Goal: Information Seeking & Learning: Learn about a topic

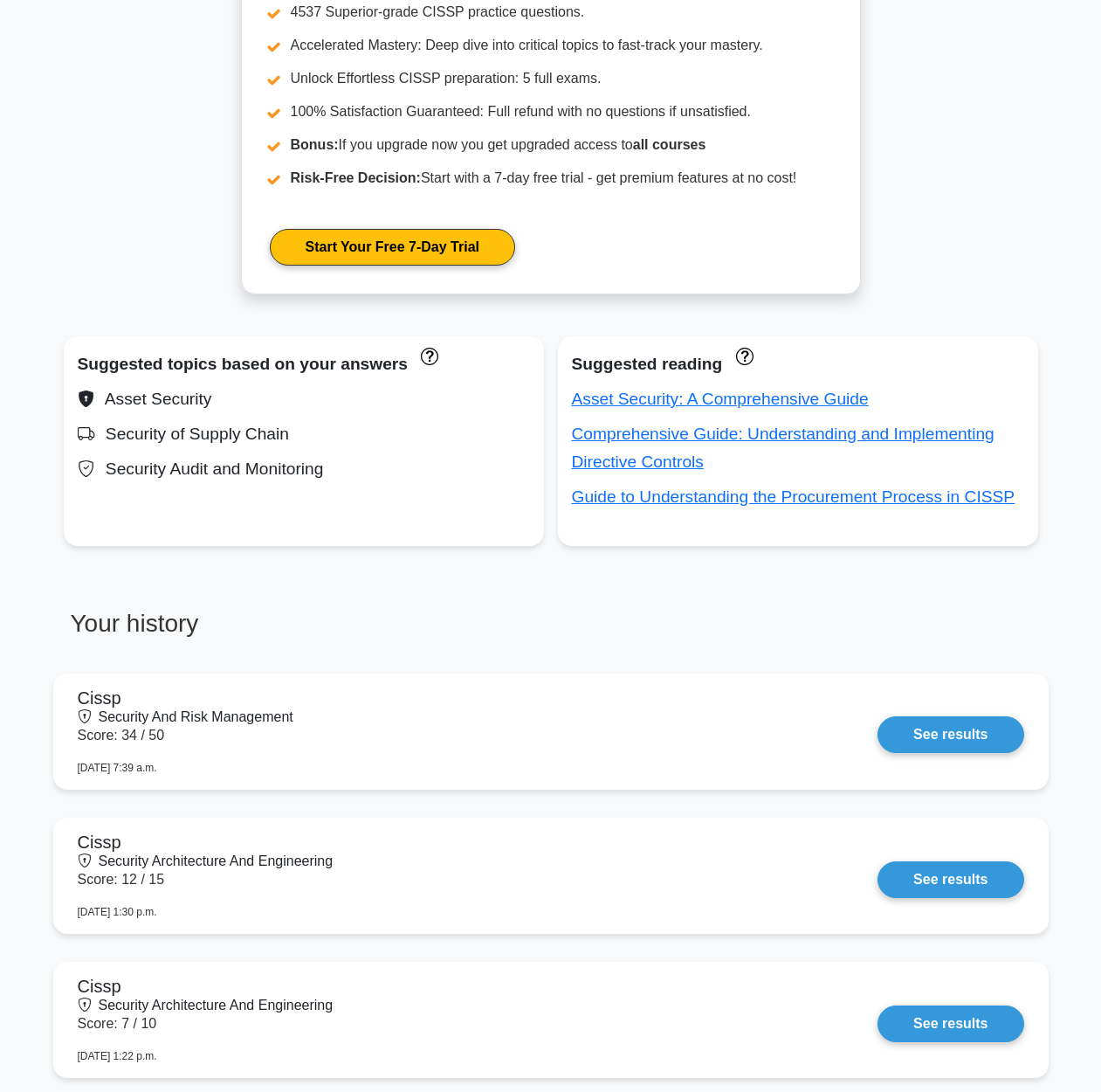
scroll to position [1019, 0]
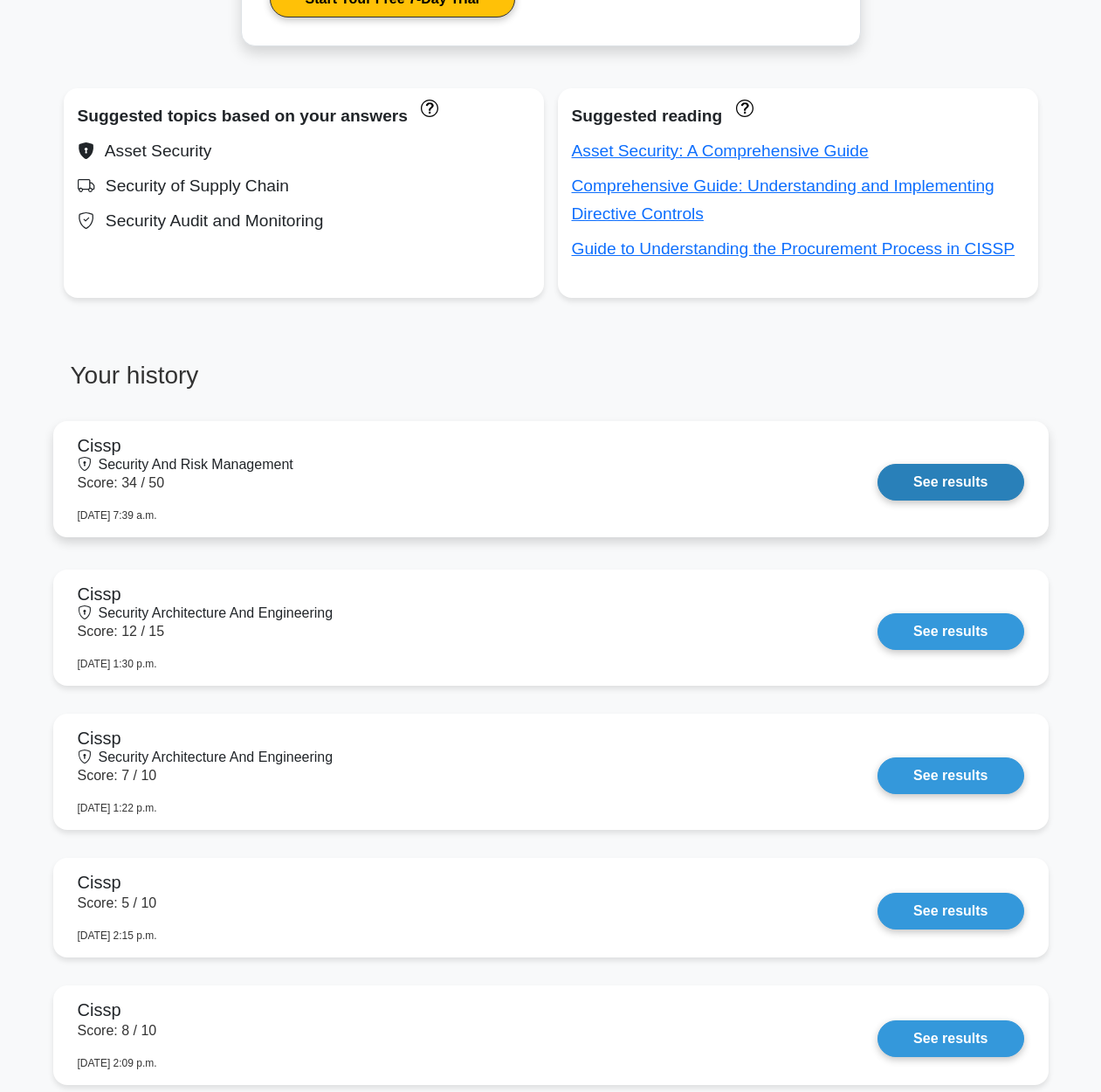
click at [878, 490] on link "See results" at bounding box center [950, 482] width 146 height 37
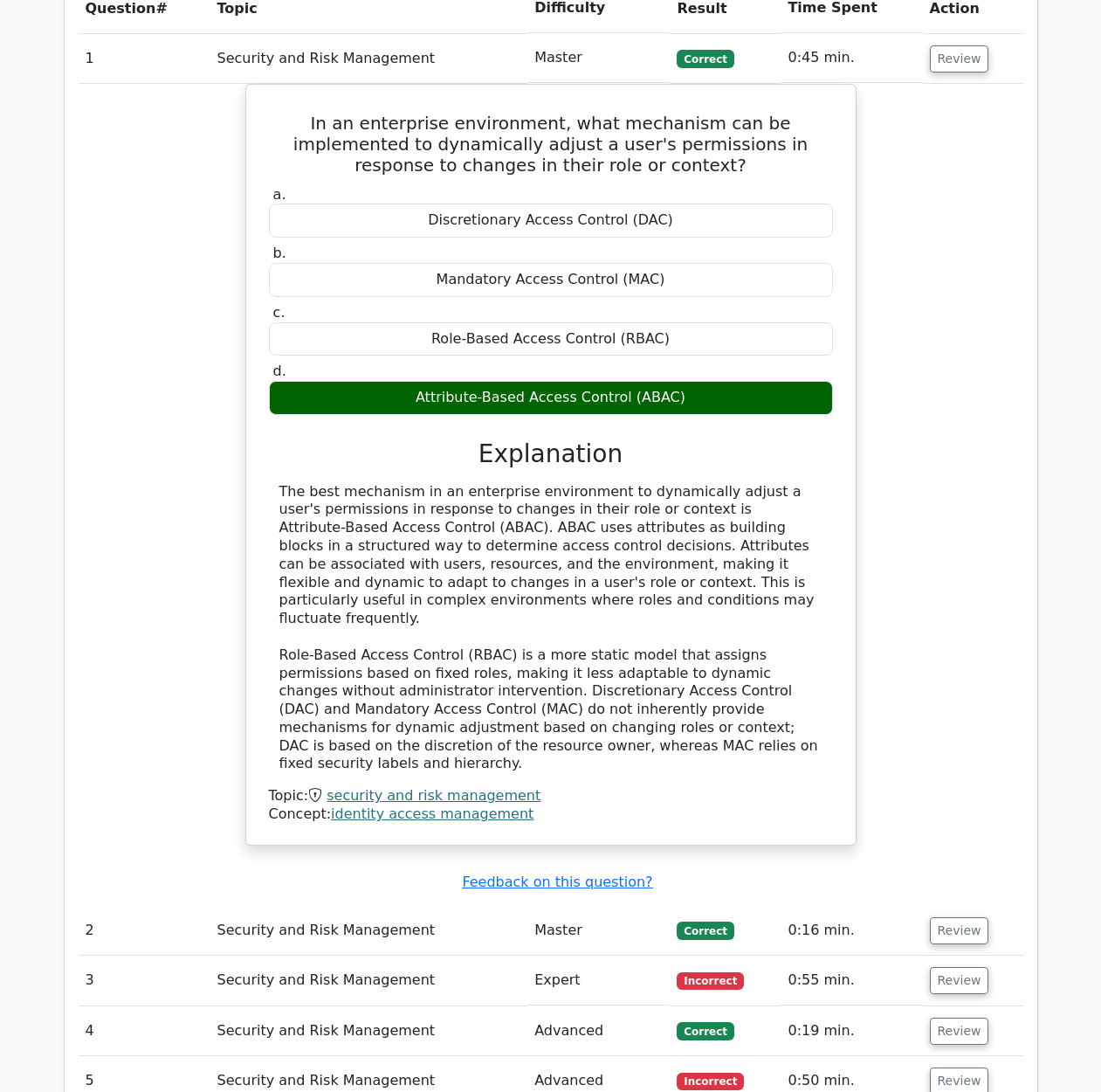
scroll to position [1341, 0]
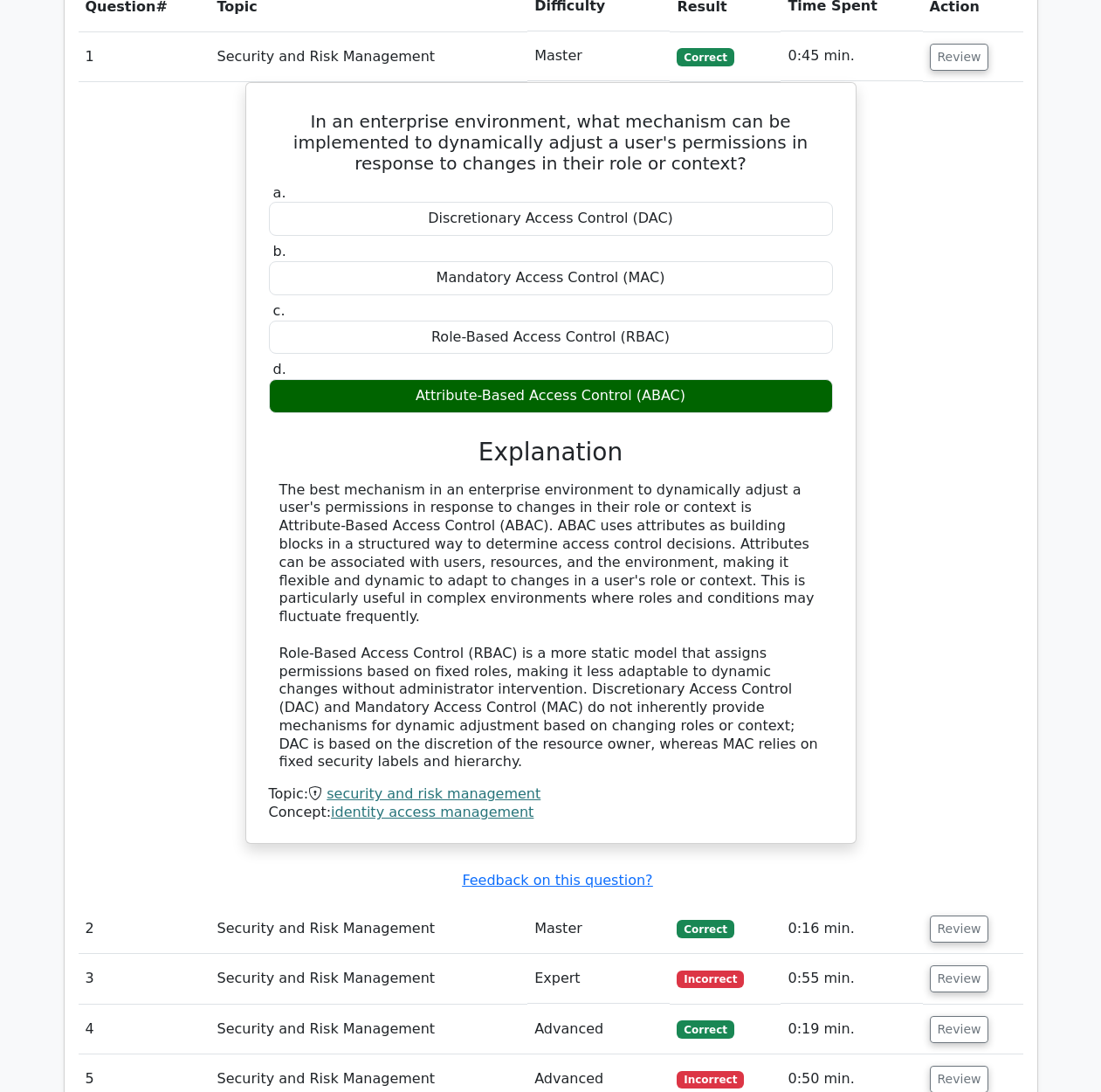
click at [957, 591] on div "In an enterprise environment, what mechanism can be implemented to dynamically …" at bounding box center [551, 473] width 945 height 782
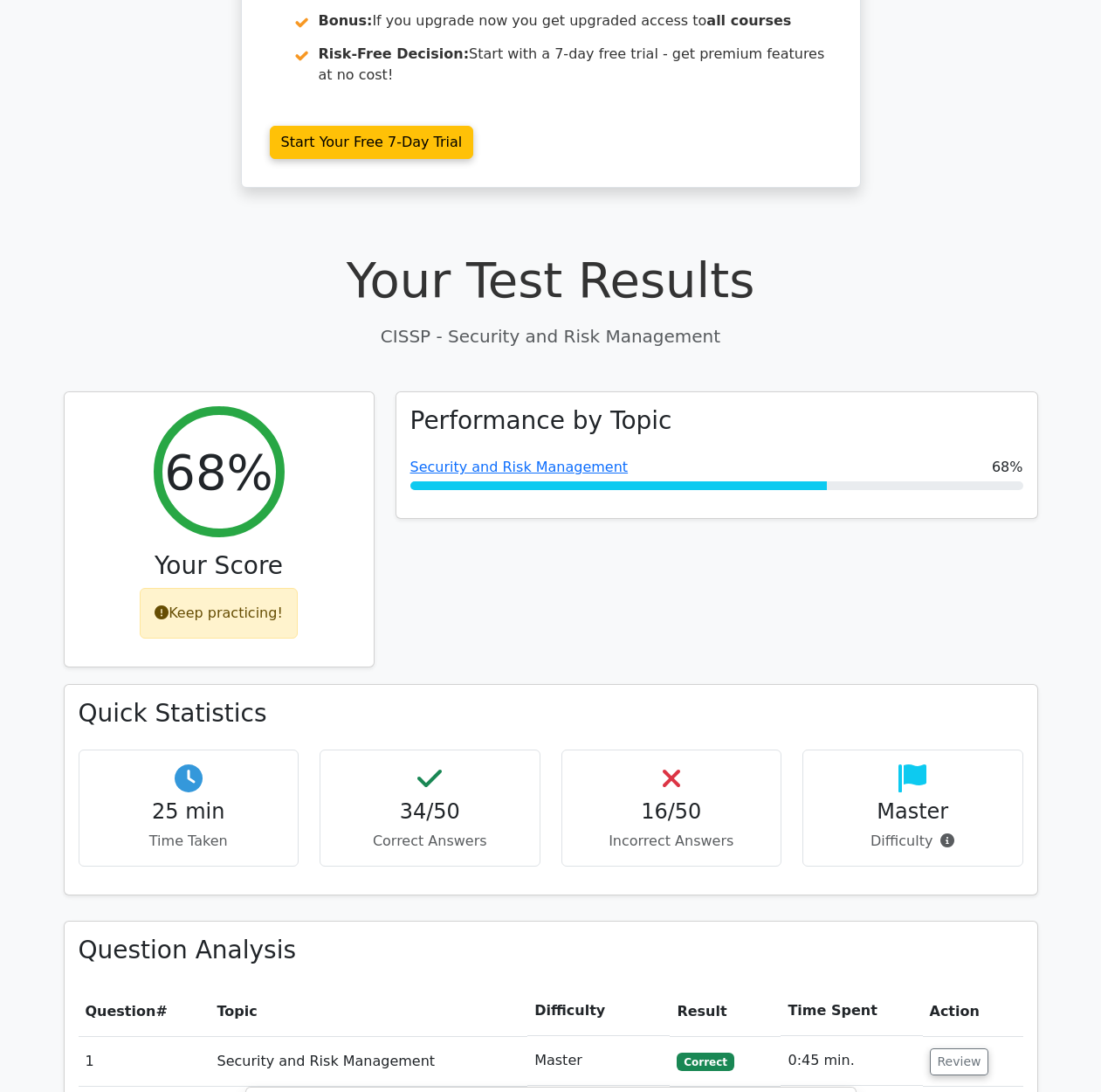
scroll to position [377, 0]
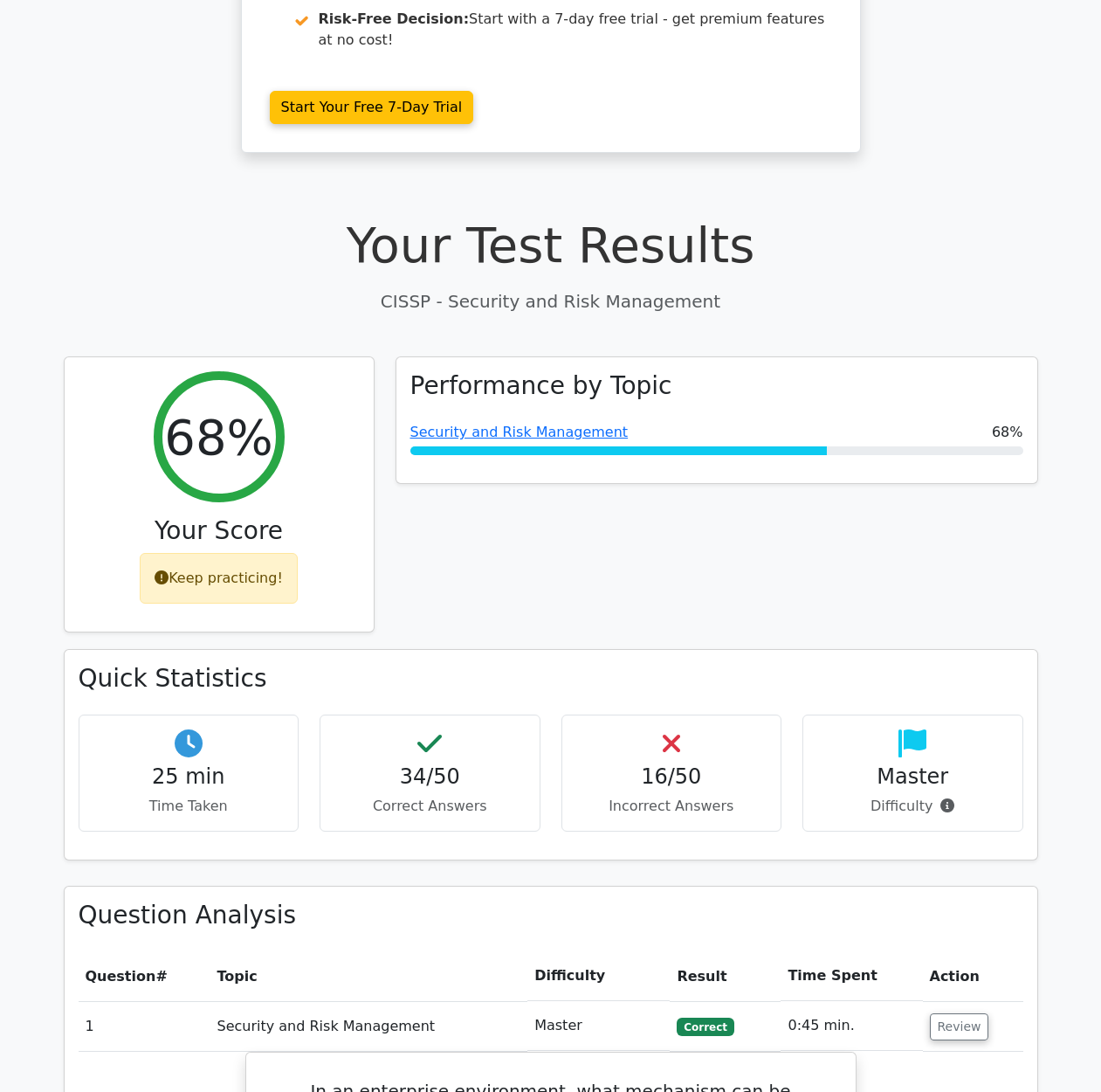
click at [693, 748] on div "16/50 Incorrect Answers" at bounding box center [671, 773] width 221 height 118
click at [676, 729] on icon at bounding box center [671, 743] width 17 height 28
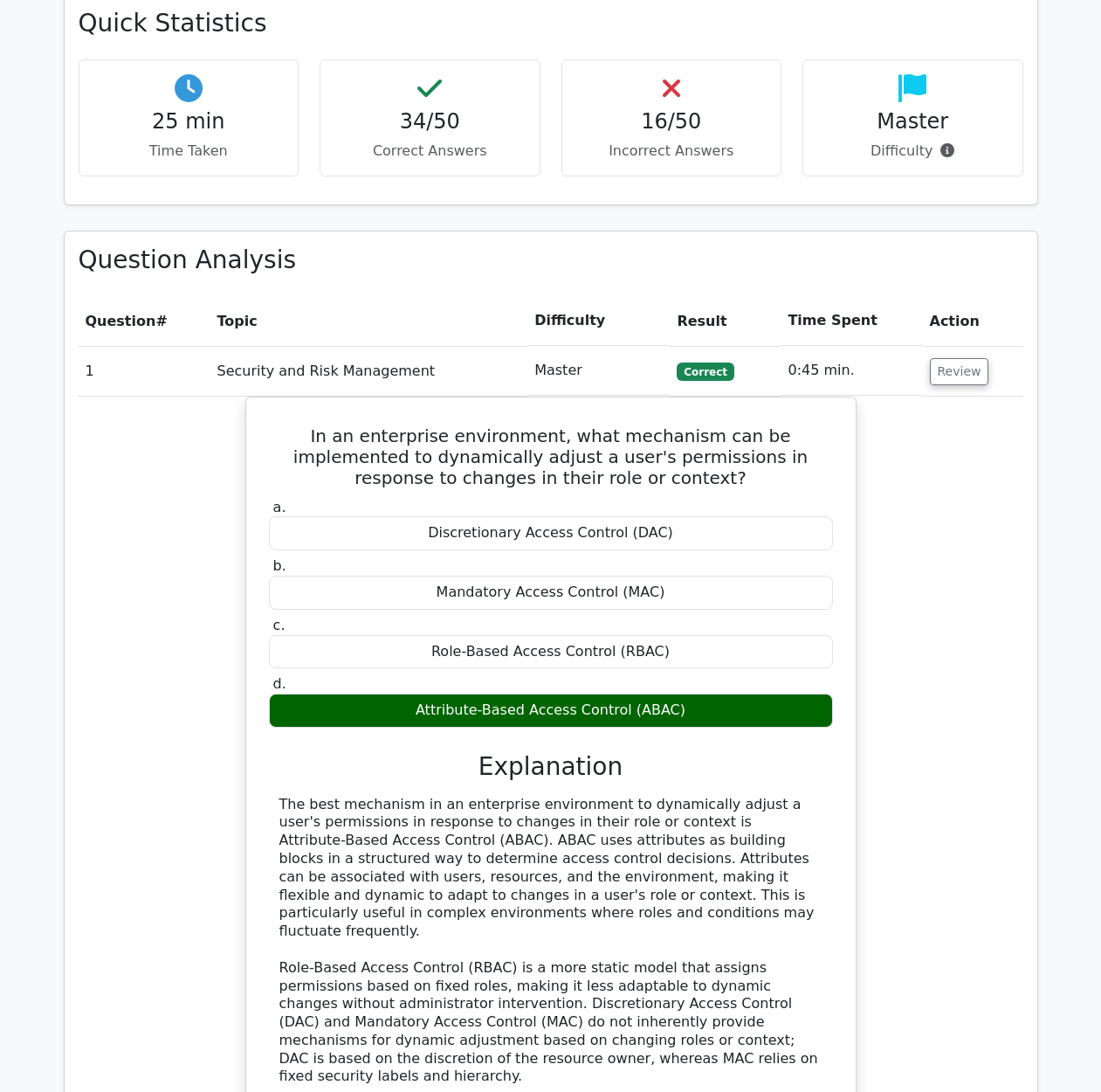
scroll to position [0, 0]
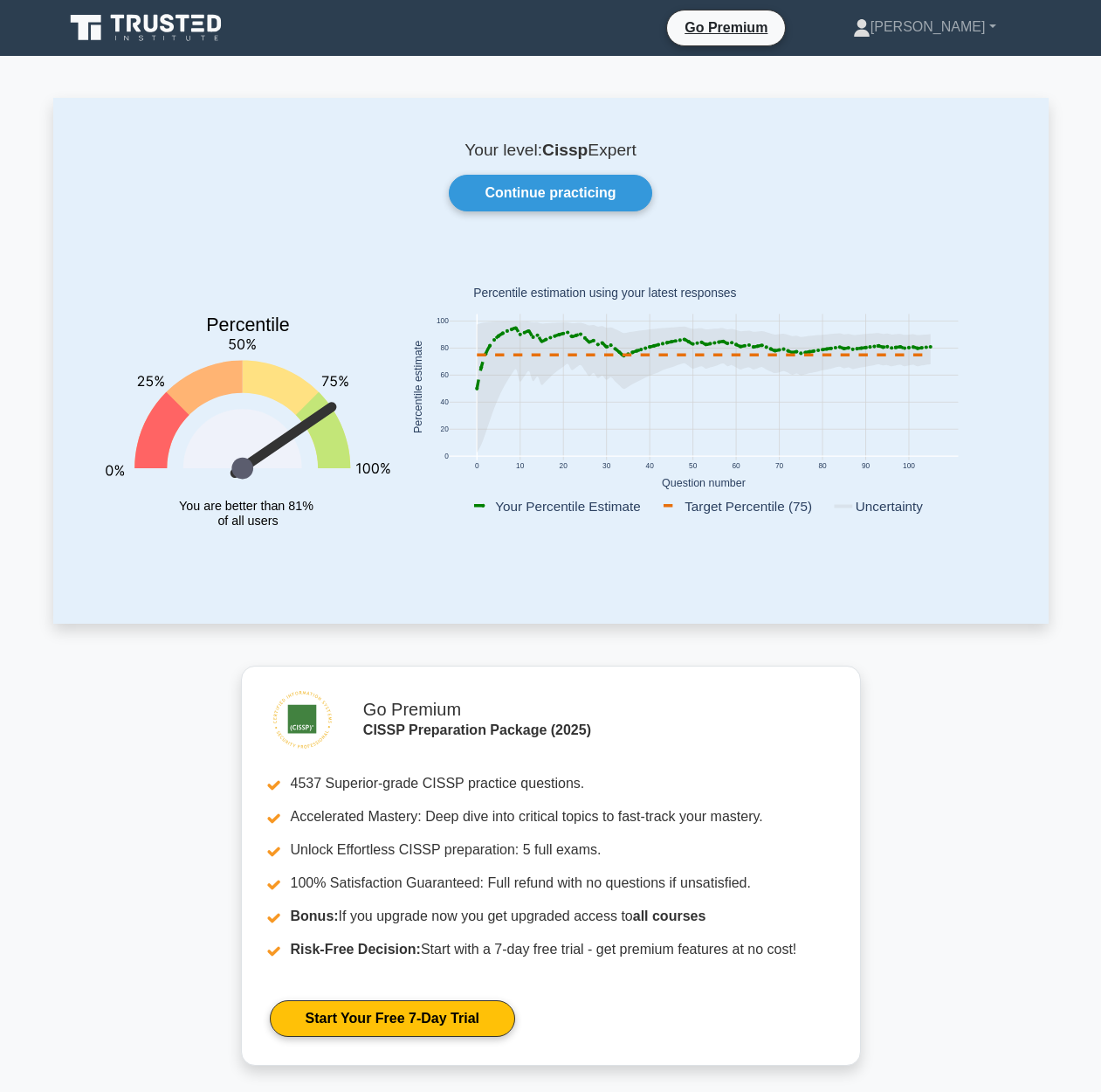
click at [163, 37] on icon at bounding box center [147, 28] width 168 height 33
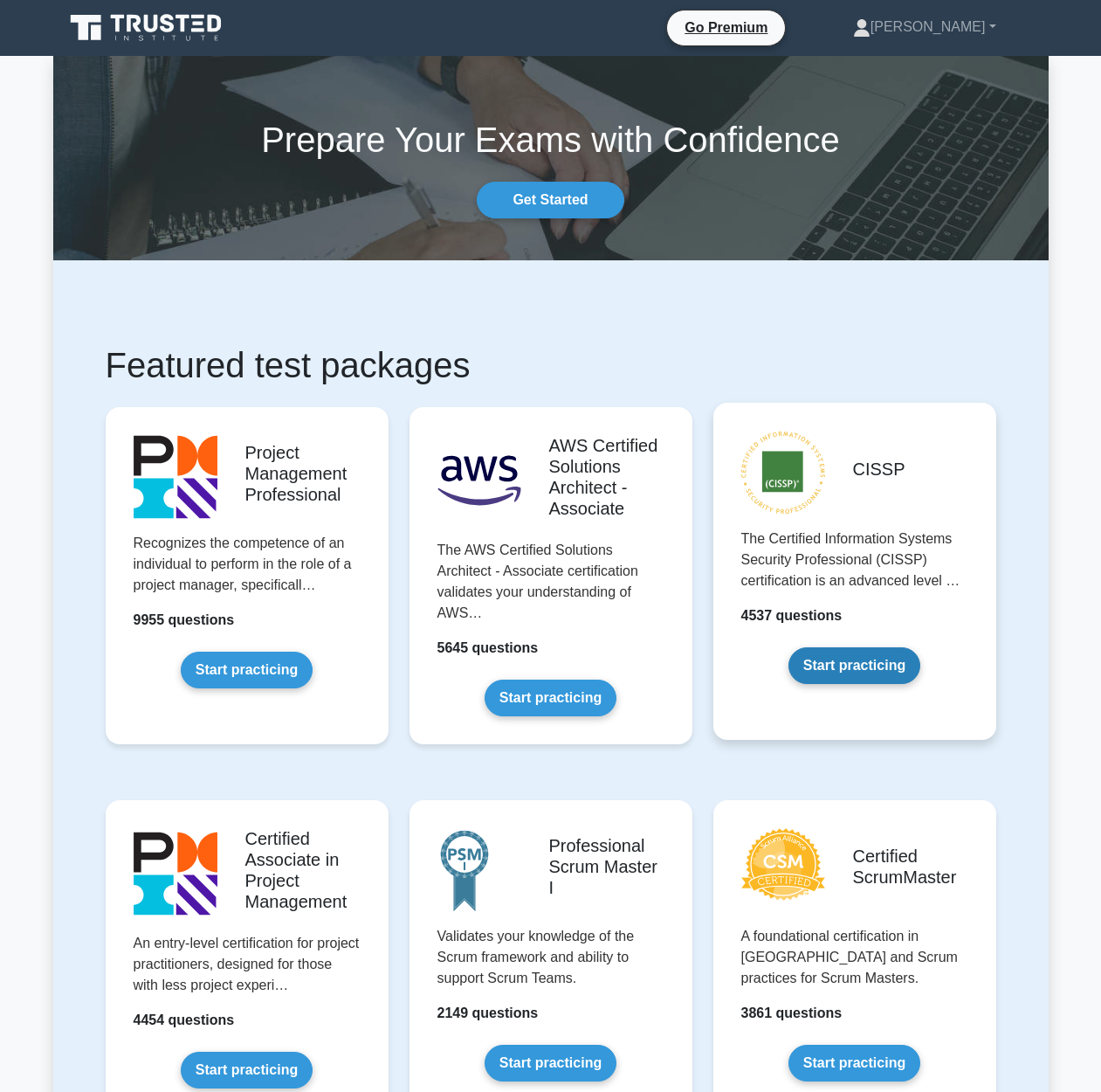
click at [895, 666] on link "Start practicing" at bounding box center [855, 666] width 132 height 37
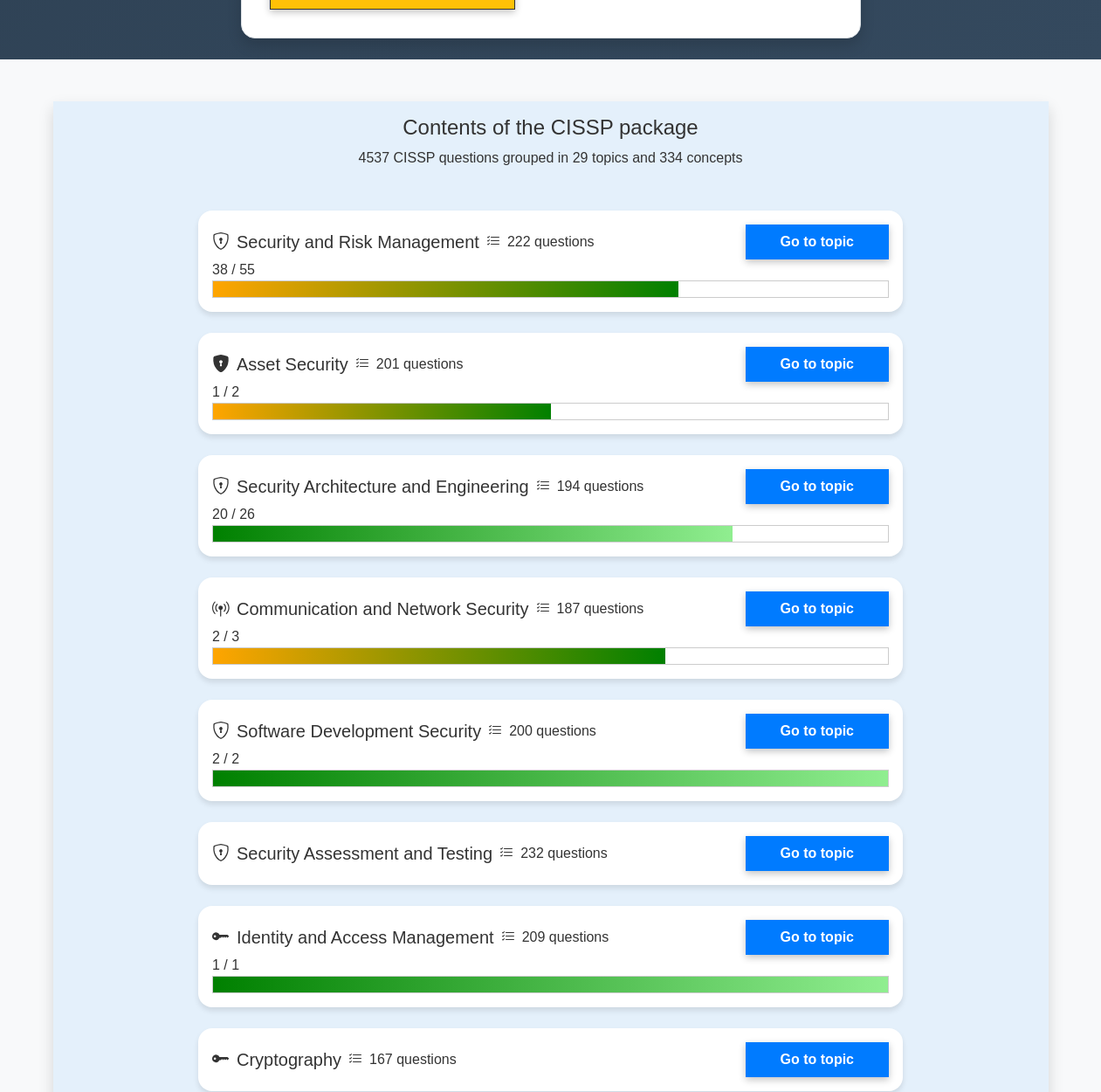
scroll to position [821, 0]
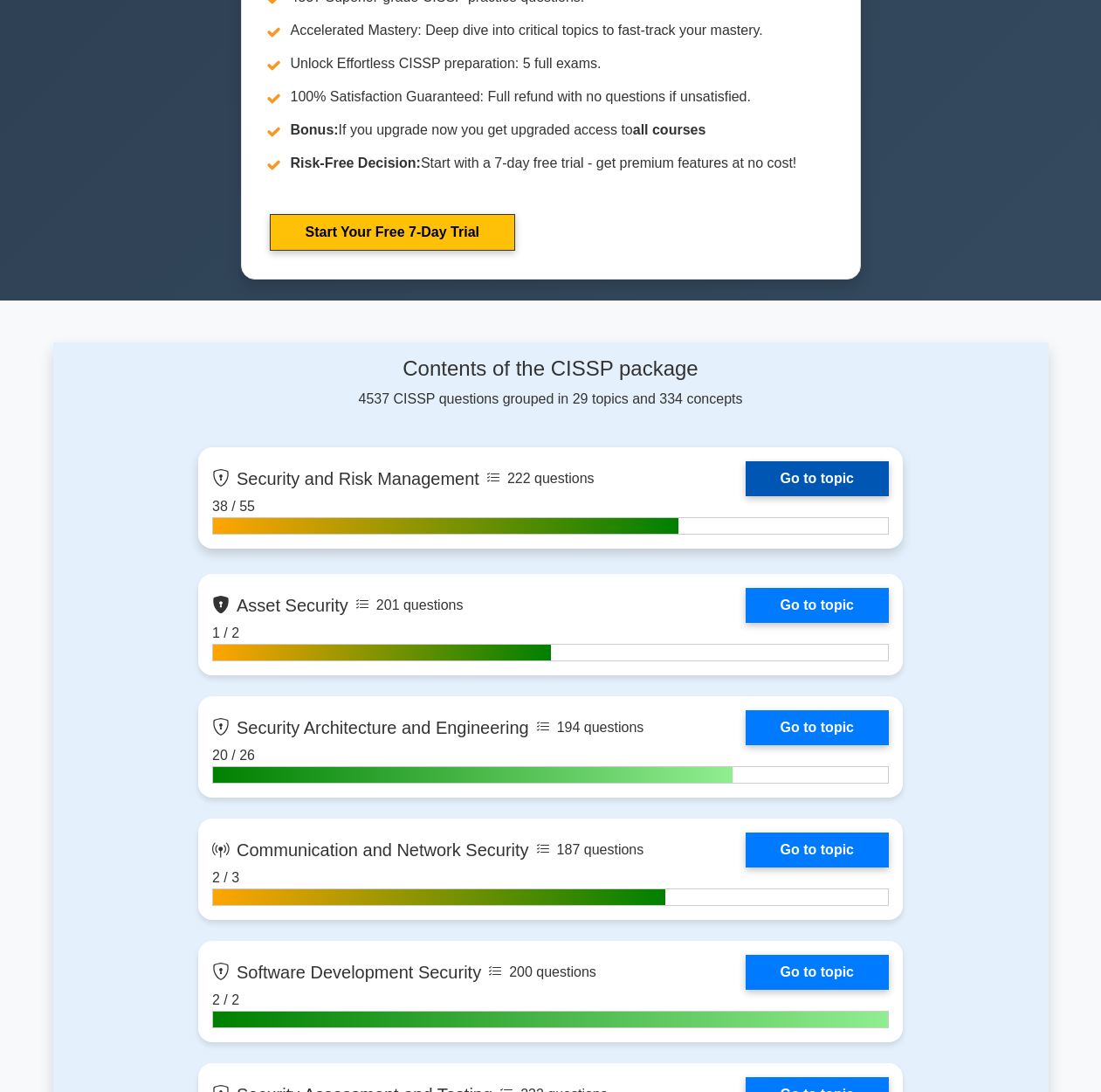
click at [828, 496] on link "Go to topic" at bounding box center [817, 478] width 143 height 35
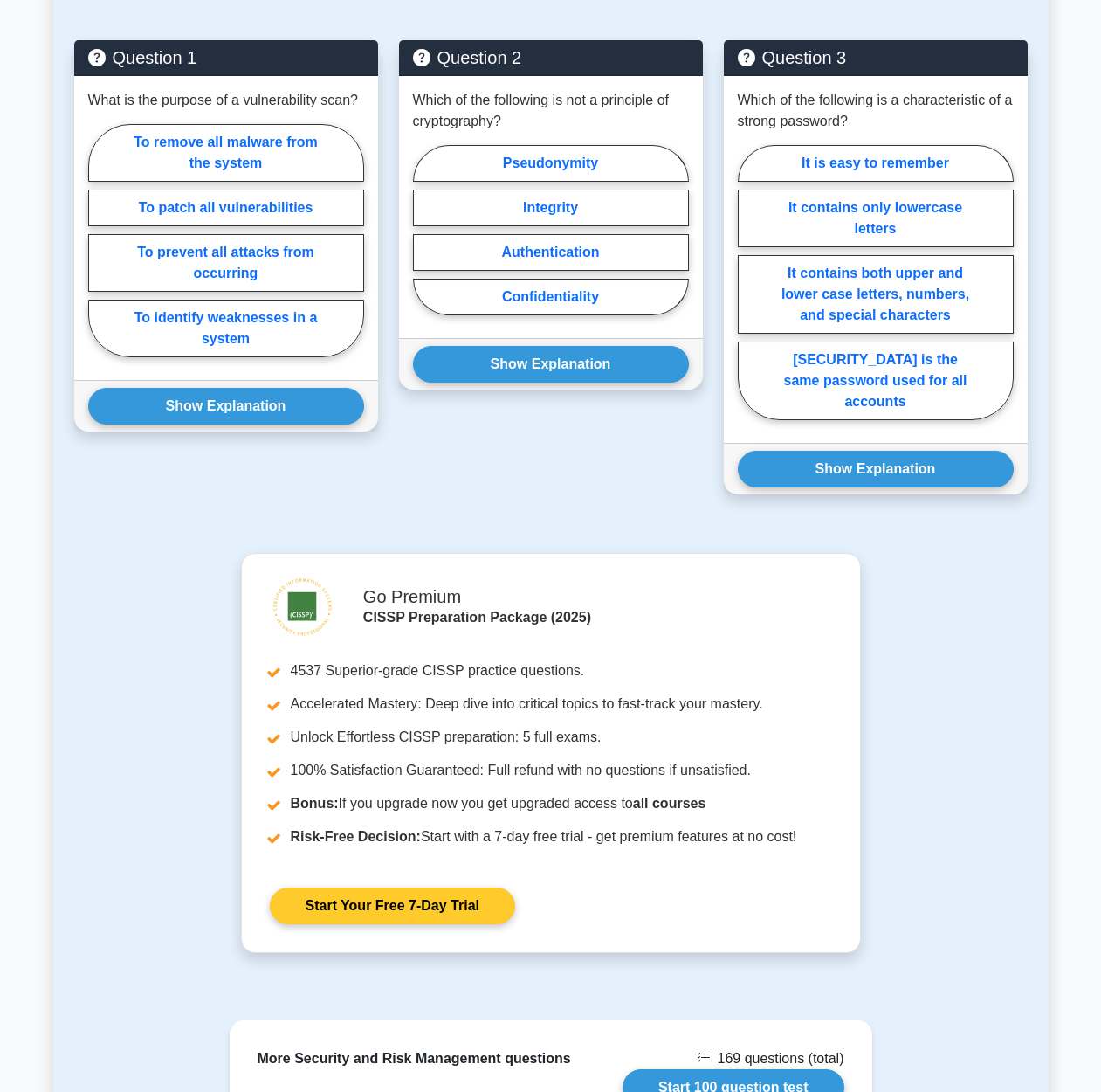
scroll to position [1744, 0]
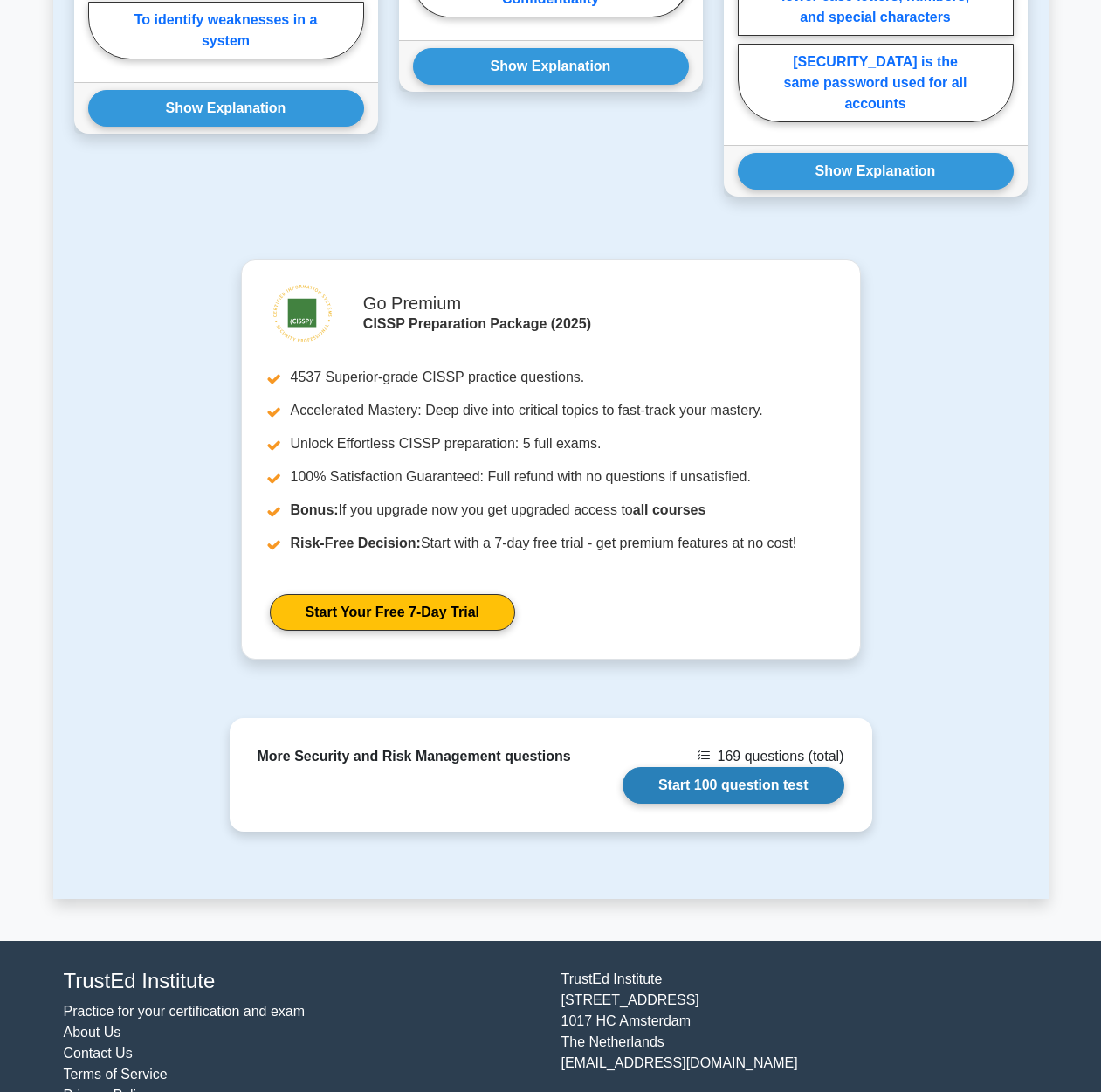
click at [844, 767] on link "Start 100 question test" at bounding box center [734, 785] width 222 height 37
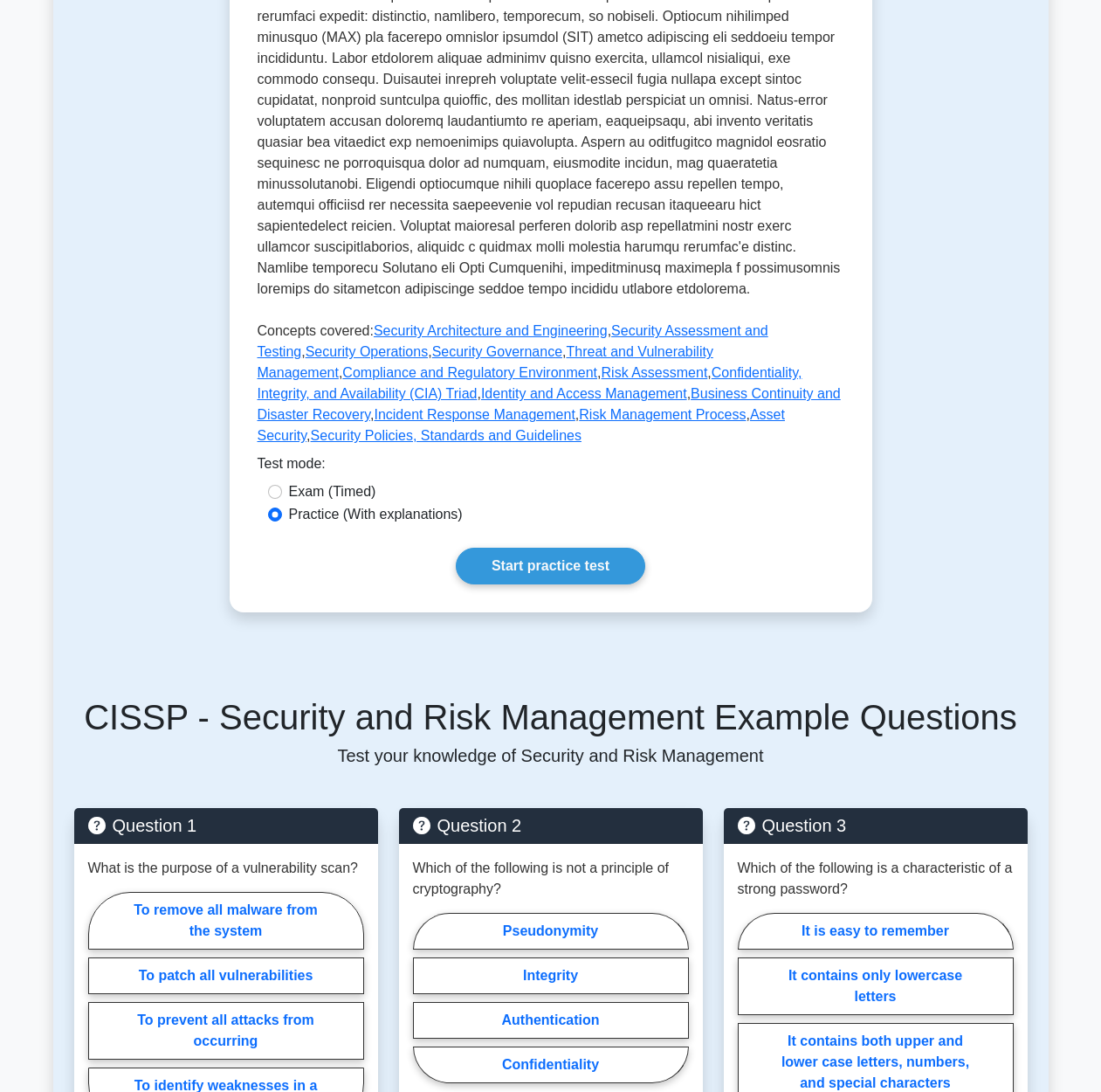
scroll to position [702, 0]
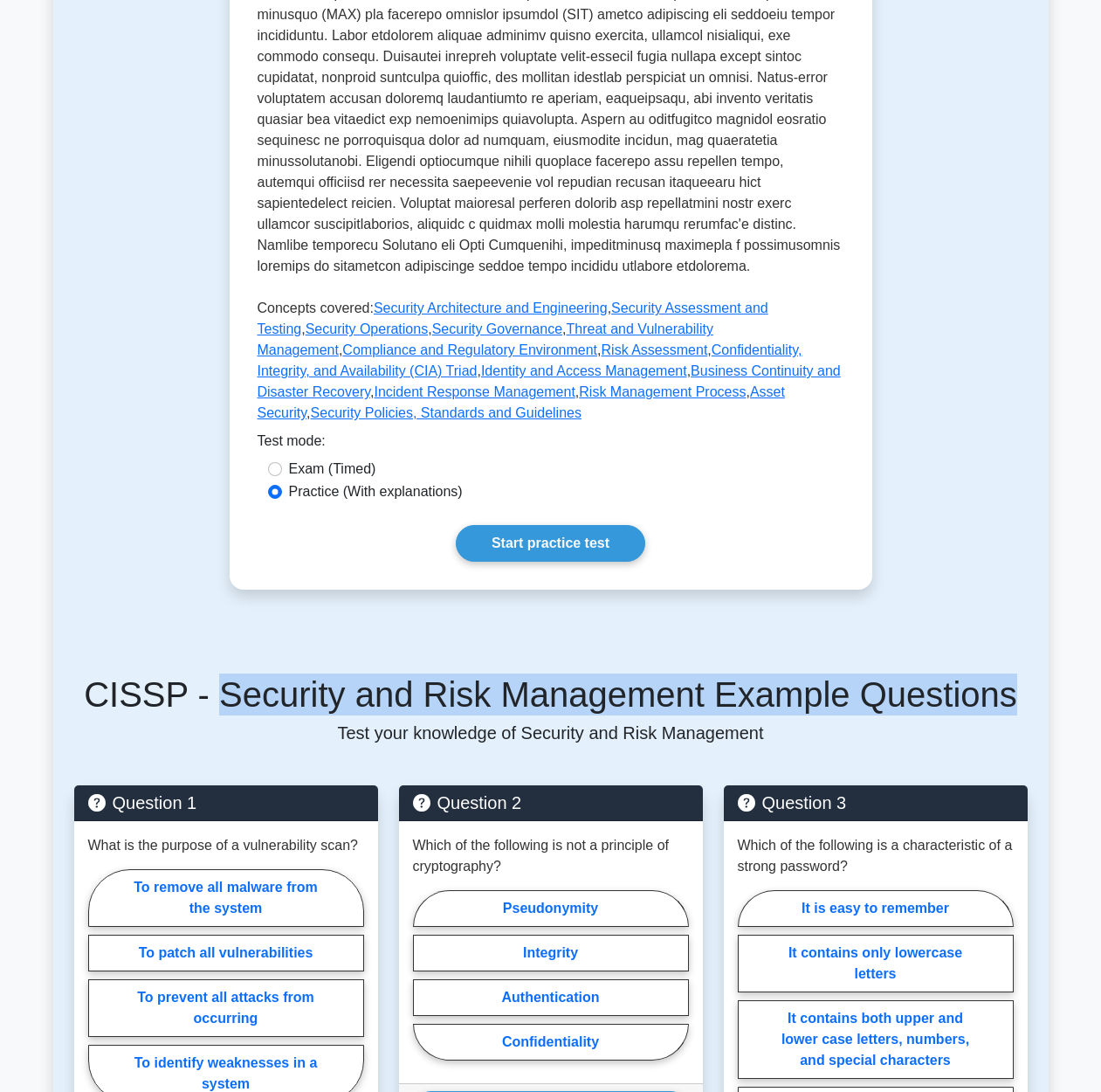
drag, startPoint x: 229, startPoint y: 670, endPoint x: 1006, endPoint y: 678, distance: 777.0
click at [1006, 678] on h5 "CISSP - Security and Risk Management Example Questions" at bounding box center [551, 694] width 953 height 42
copy h5 "Security and Risk Management Example Questions"
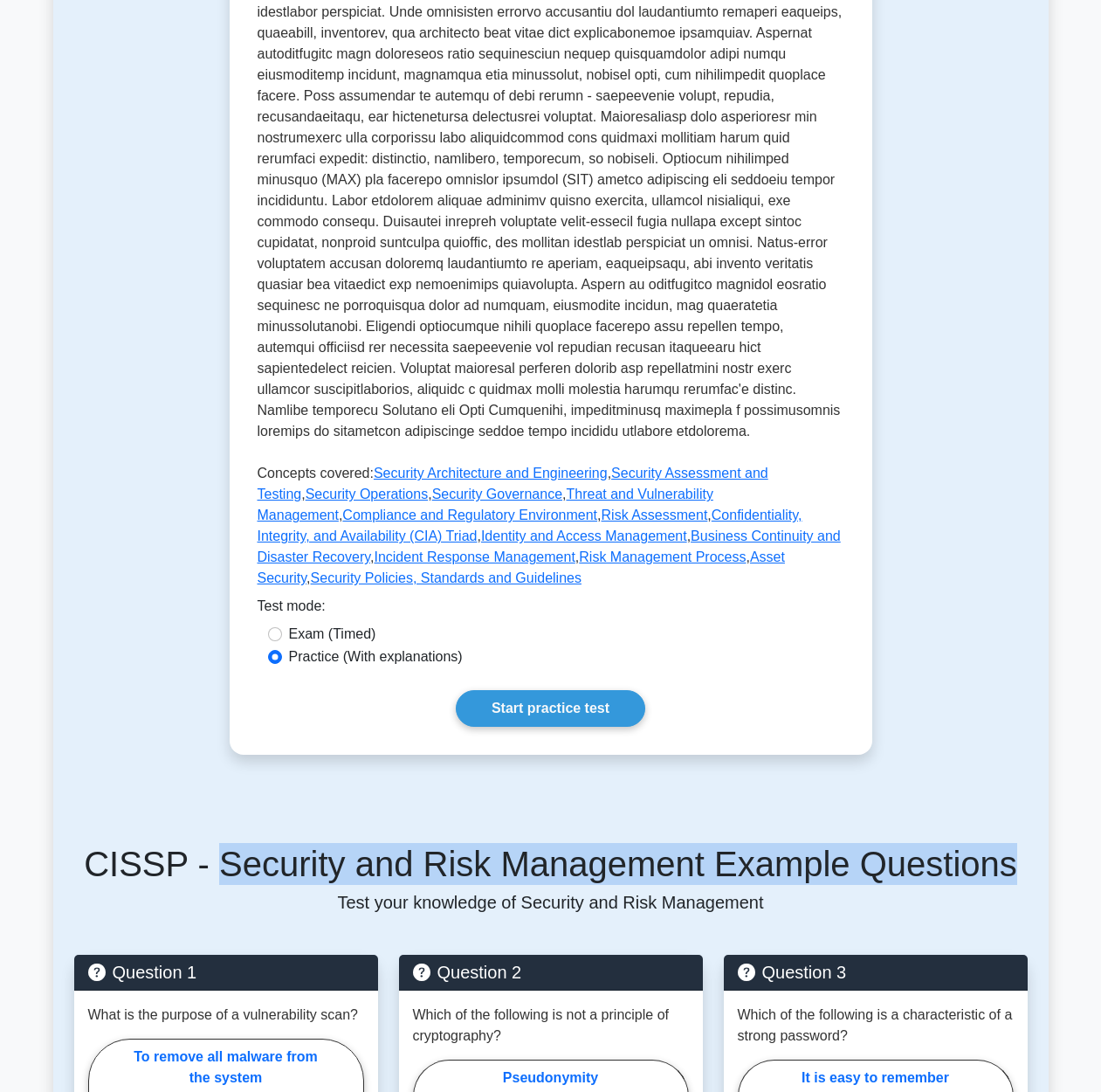
scroll to position [0, 0]
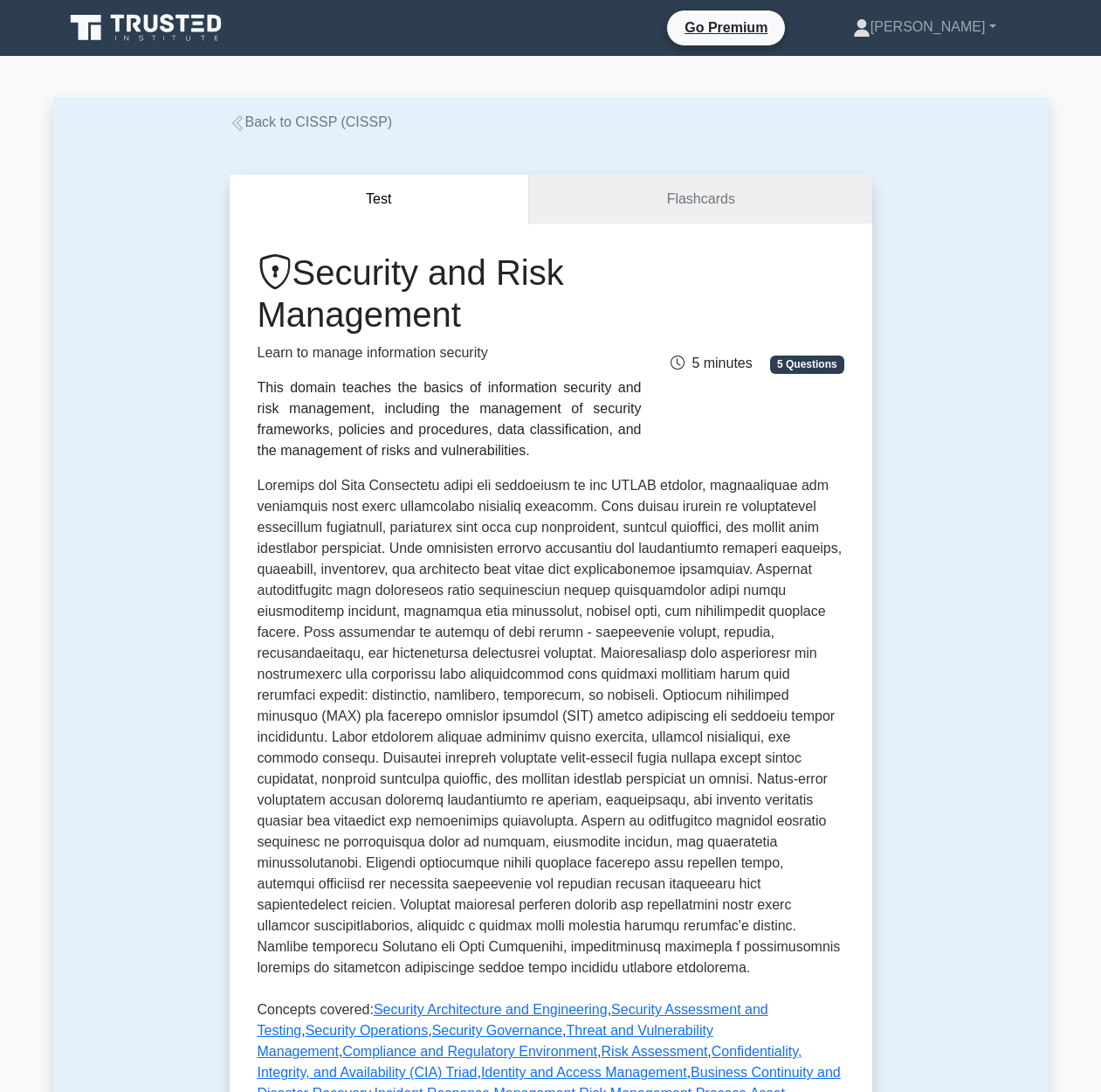
click at [312, 121] on link "Back to CISSP (CISSP)" at bounding box center [311, 122] width 163 height 15
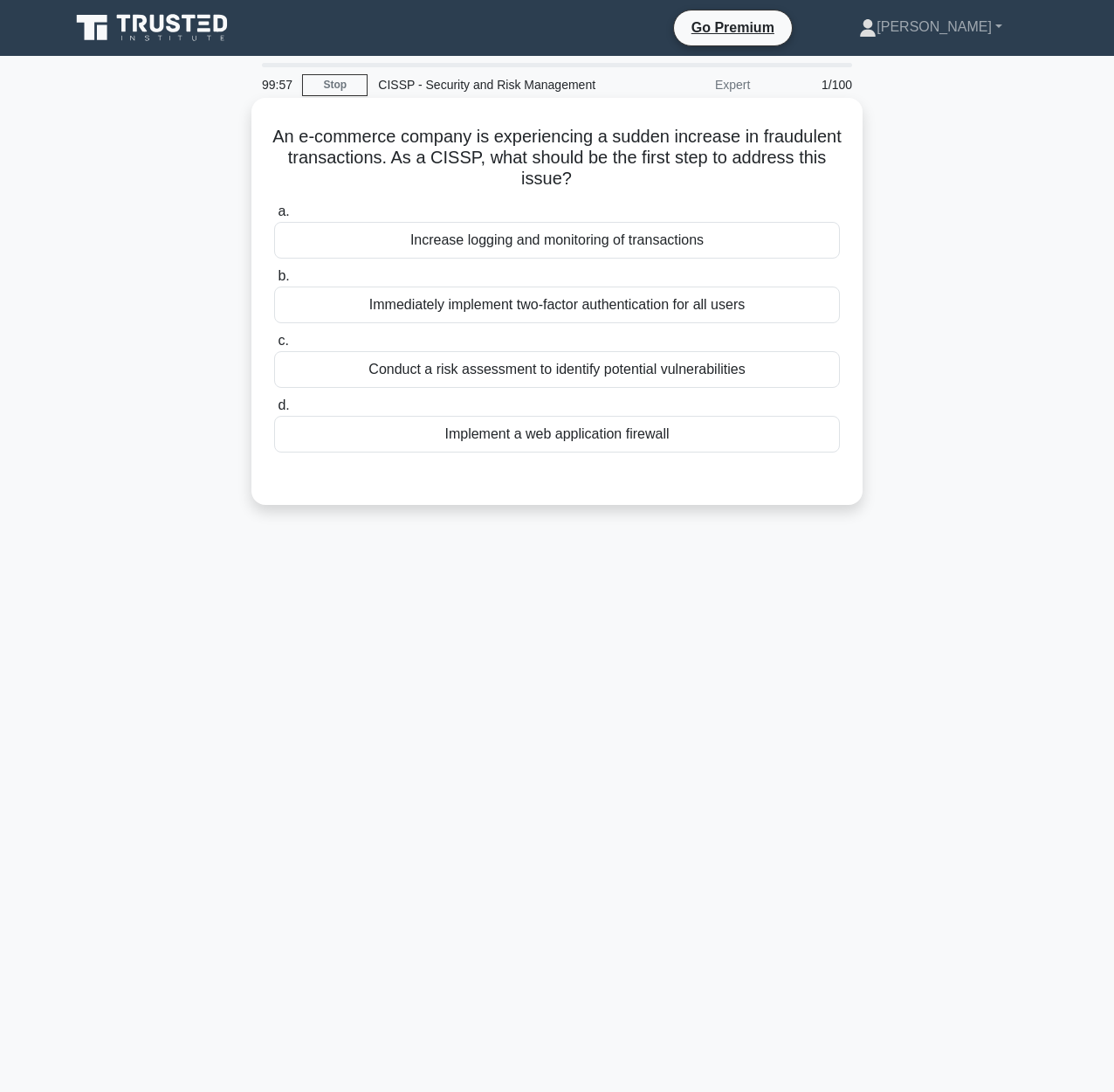
drag, startPoint x: 266, startPoint y: 135, endPoint x: 351, endPoint y: 121, distance: 86.1
click at [361, 125] on div "An e-commerce company is experiencing a sudden increase in fraudulent transacti…" at bounding box center [557, 301] width 597 height 393
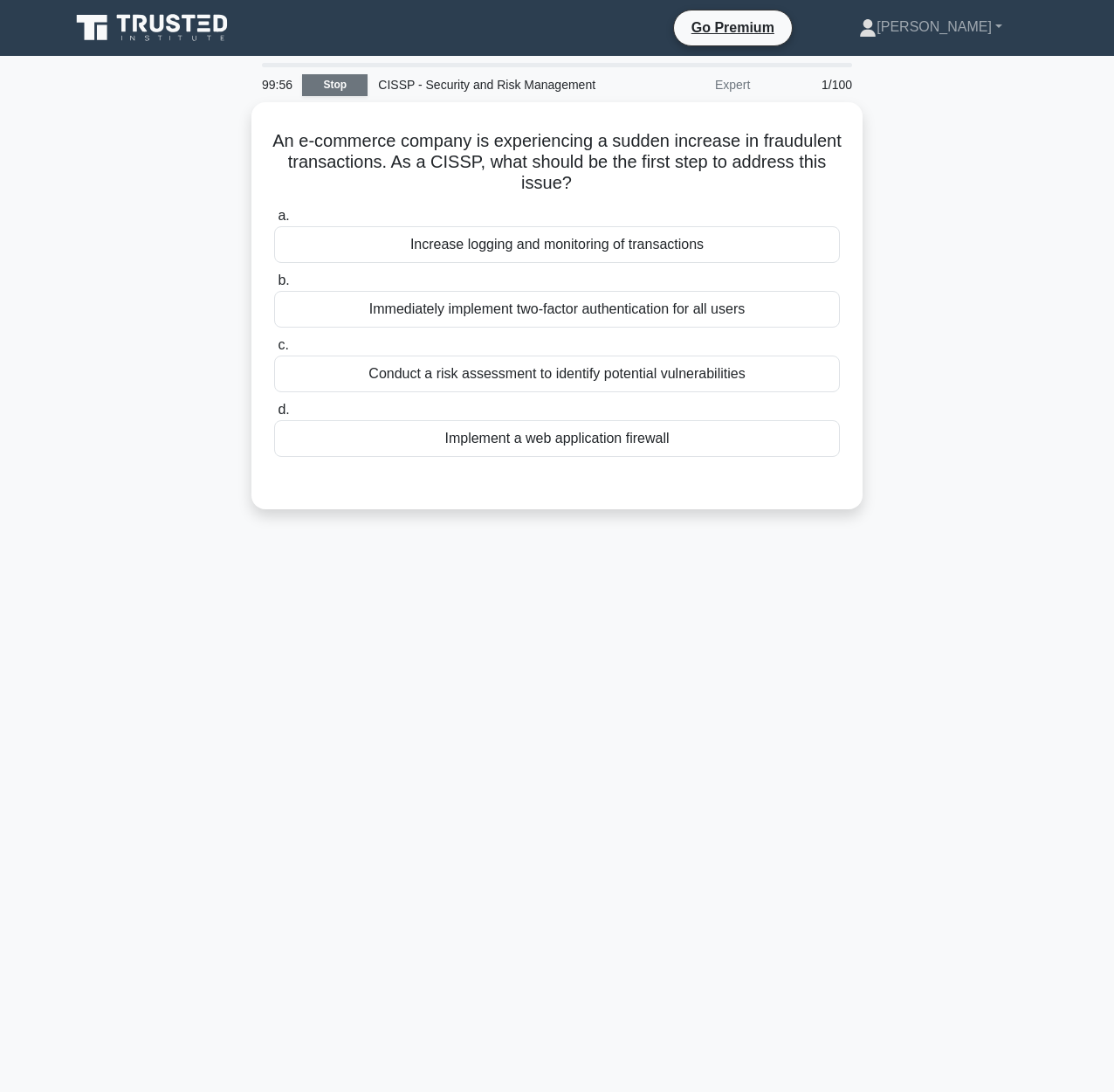
click at [340, 87] on link "Stop" at bounding box center [334, 85] width 65 height 22
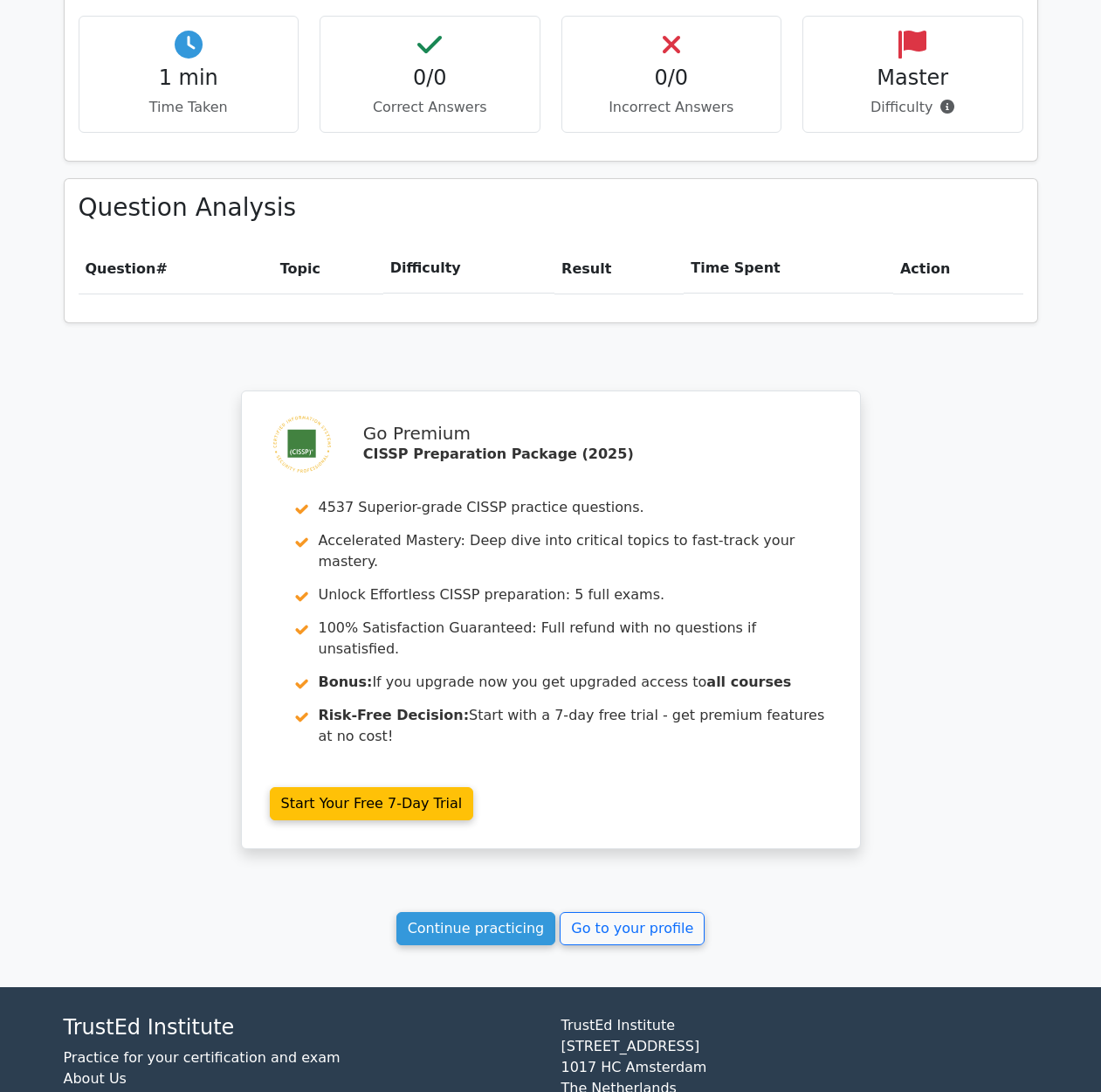
scroll to position [974, 0]
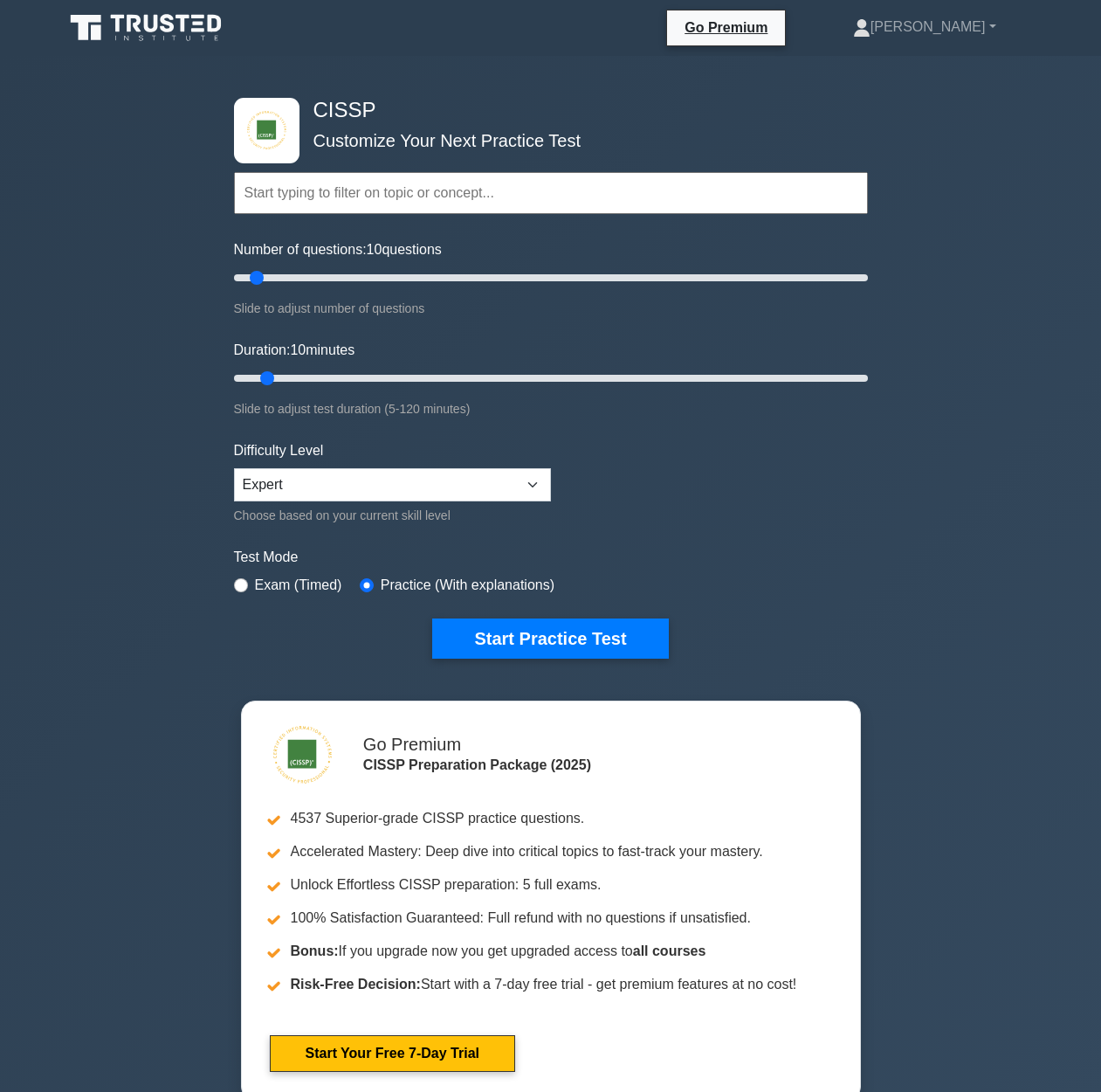
click at [418, 209] on input "text" at bounding box center [551, 193] width 634 height 42
paste input "Security and Risk Management Example Questions"
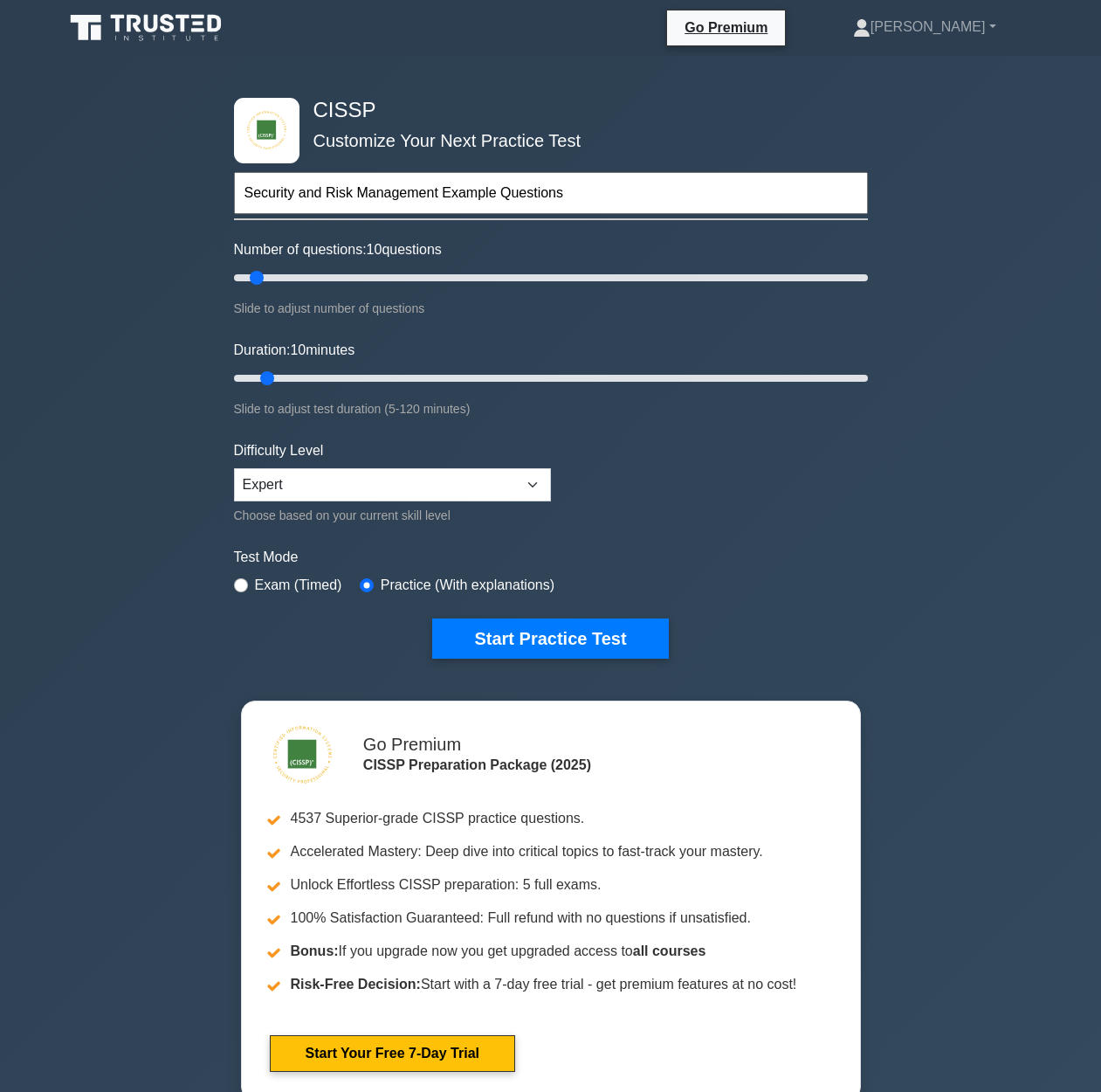
type input "Security and Risk Management Example Questions"
drag, startPoint x: 861, startPoint y: 485, endPoint x: 745, endPoint y: 480, distance: 116.1
click at [861, 485] on form "Security and Risk Management Example Questions Topics Security and Risk Managem…" at bounding box center [551, 388] width 634 height 540
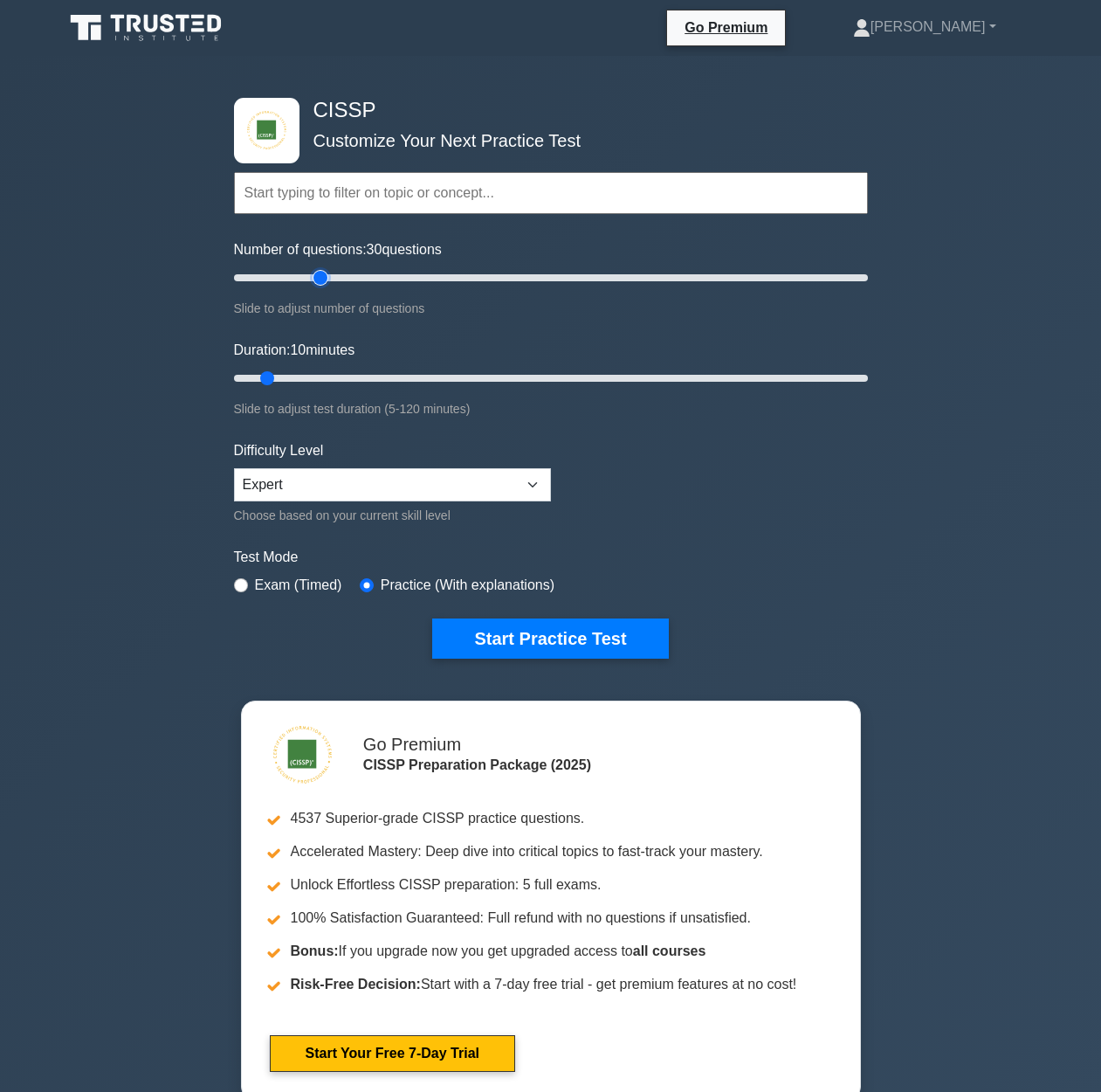
click at [322, 282] on input "Number of questions: 30 questions" at bounding box center [551, 277] width 634 height 21
click at [399, 281] on input "Number of questions: 55 questions" at bounding box center [551, 277] width 634 height 21
drag, startPoint x: 414, startPoint y: 276, endPoint x: 385, endPoint y: 274, distance: 29.1
type input "50"
click at [385, 274] on input "Number of questions: 50 questions" at bounding box center [551, 277] width 634 height 21
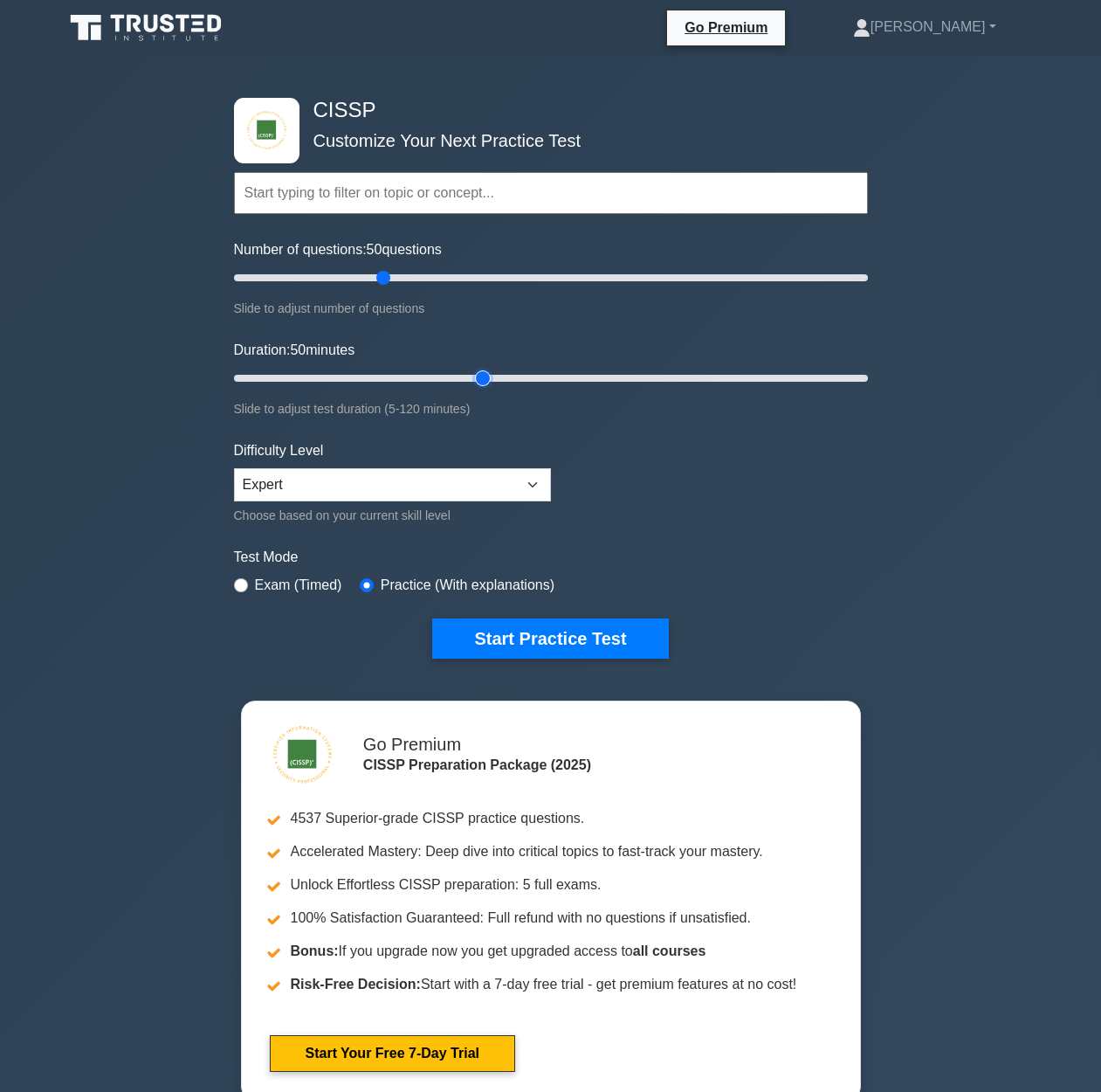
drag, startPoint x: 390, startPoint y: 385, endPoint x: 478, endPoint y: 373, distance: 88.8
click at [478, 373] on input "Duration: 50 minutes" at bounding box center [551, 377] width 634 height 21
type input "55"
click at [513, 378] on input "Duration: 55 minutes" at bounding box center [551, 377] width 634 height 21
